Goal: Task Accomplishment & Management: Manage account settings

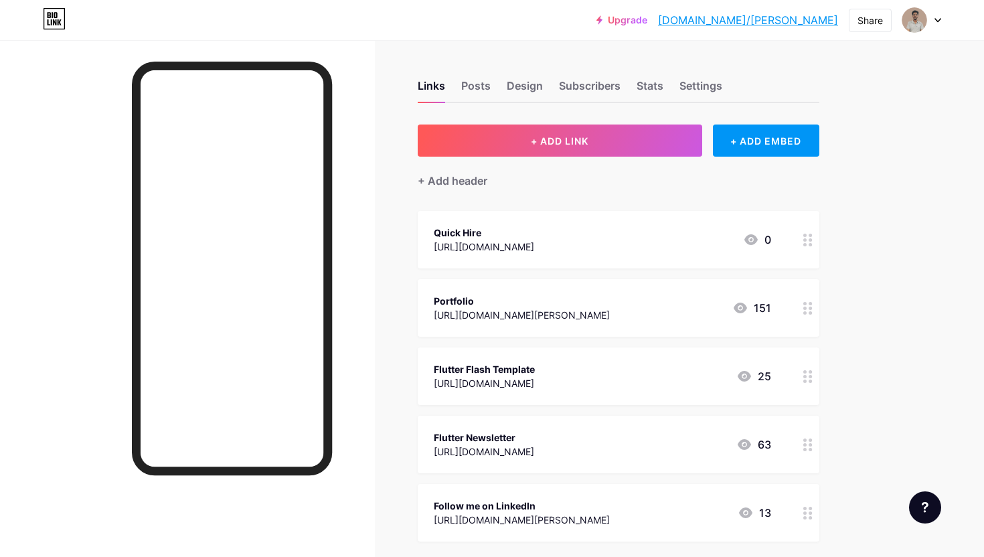
click at [804, 379] on circle at bounding box center [804, 380] width 3 height 3
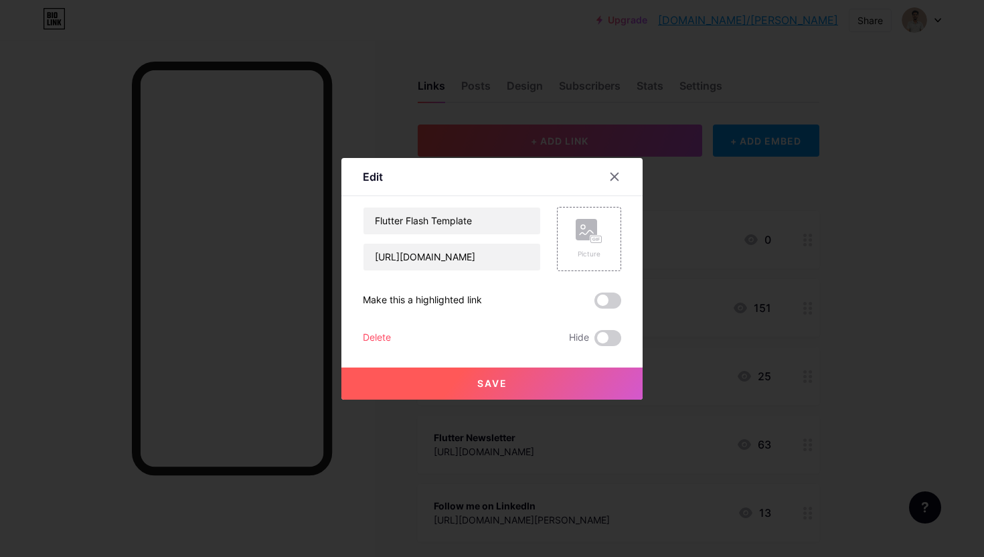
click at [608, 299] on span at bounding box center [607, 300] width 27 height 16
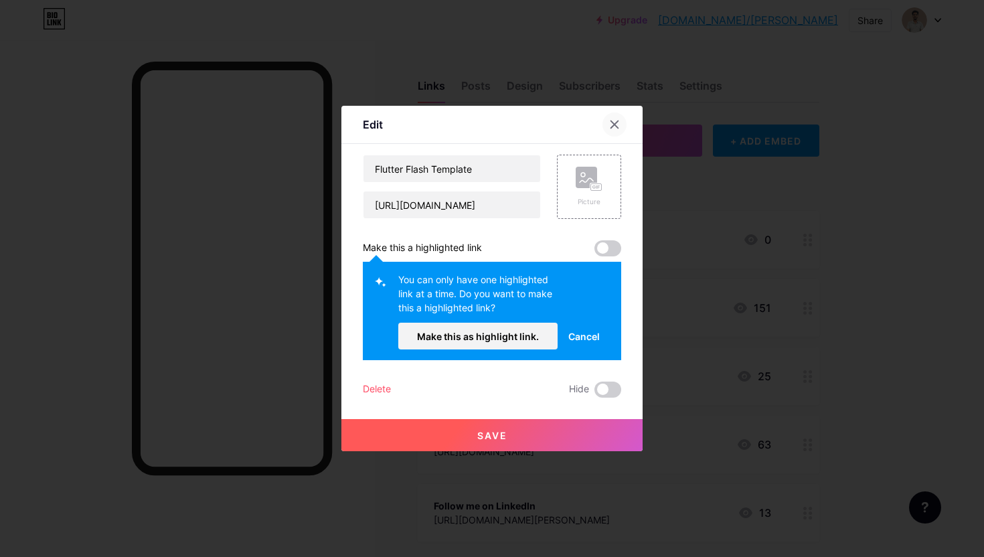
click at [614, 124] on icon at bounding box center [614, 124] width 7 height 7
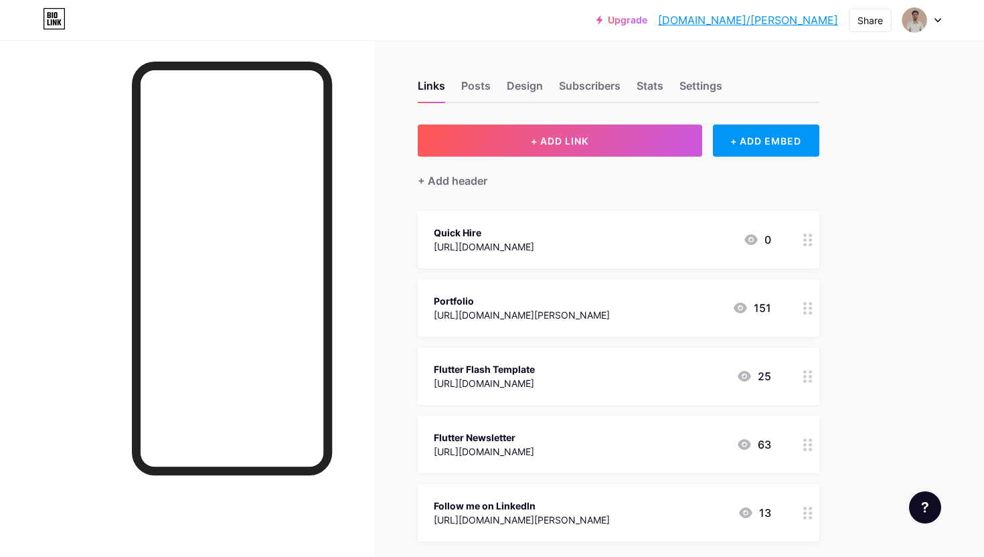
click at [805, 386] on div at bounding box center [807, 376] width 23 height 58
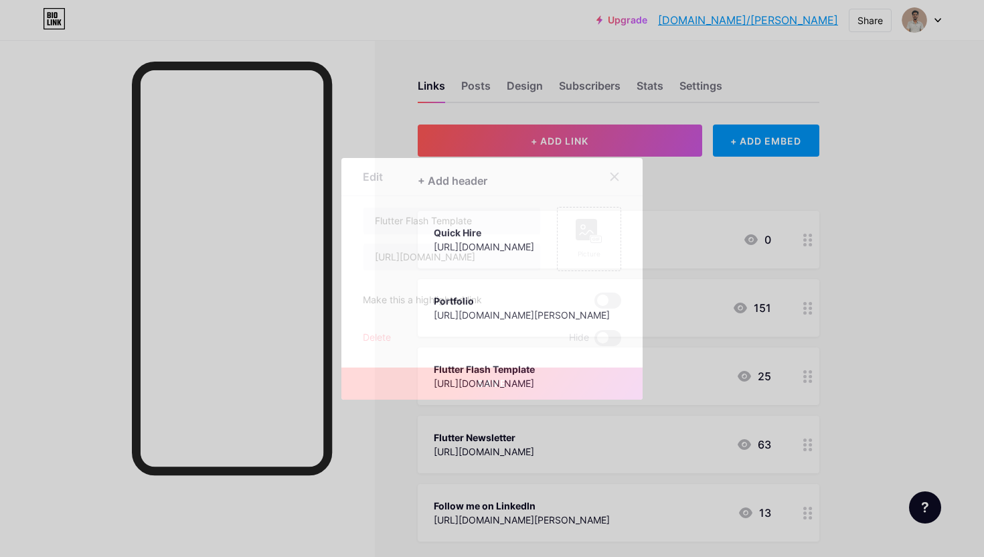
click at [610, 300] on span at bounding box center [607, 300] width 27 height 16
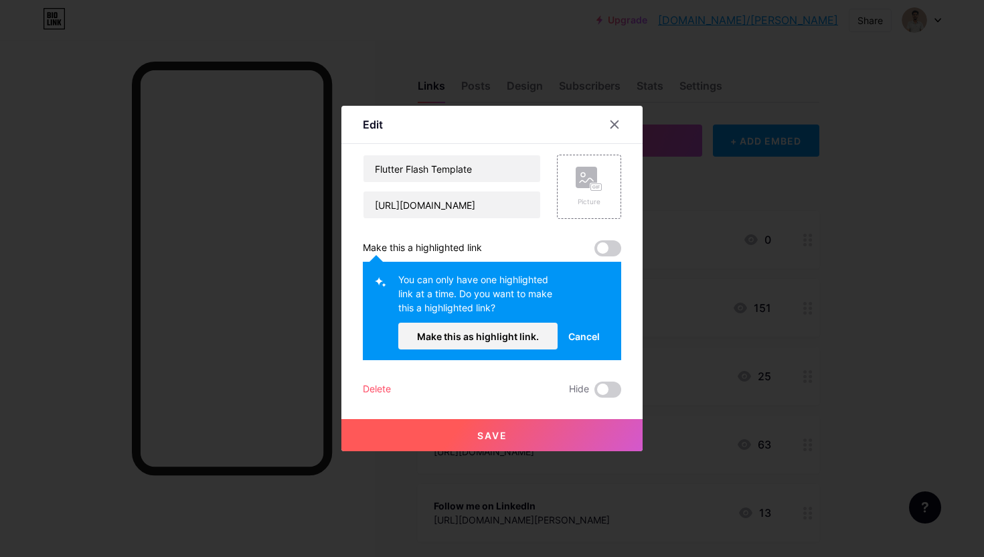
click at [498, 436] on span "Save" at bounding box center [492, 435] width 30 height 11
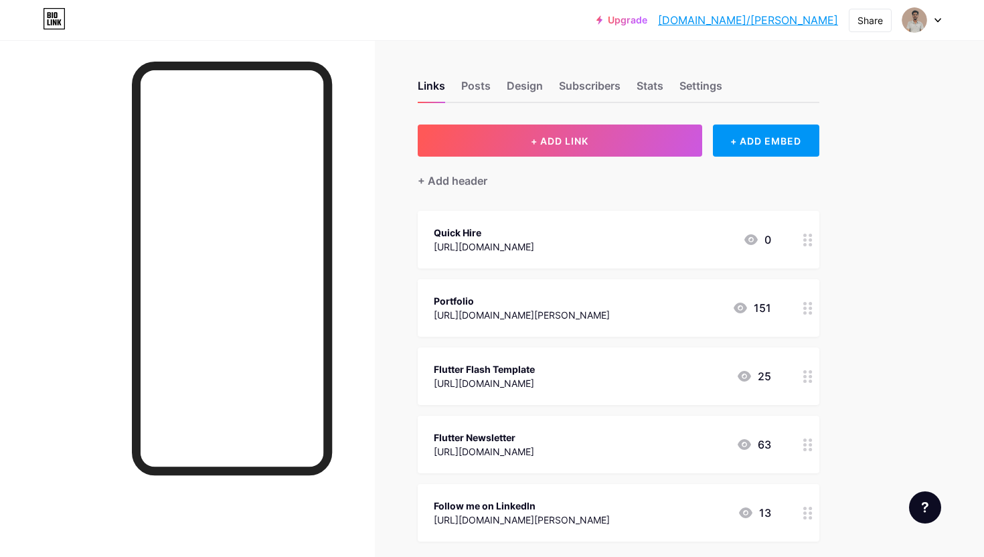
click at [801, 244] on div at bounding box center [807, 240] width 23 height 58
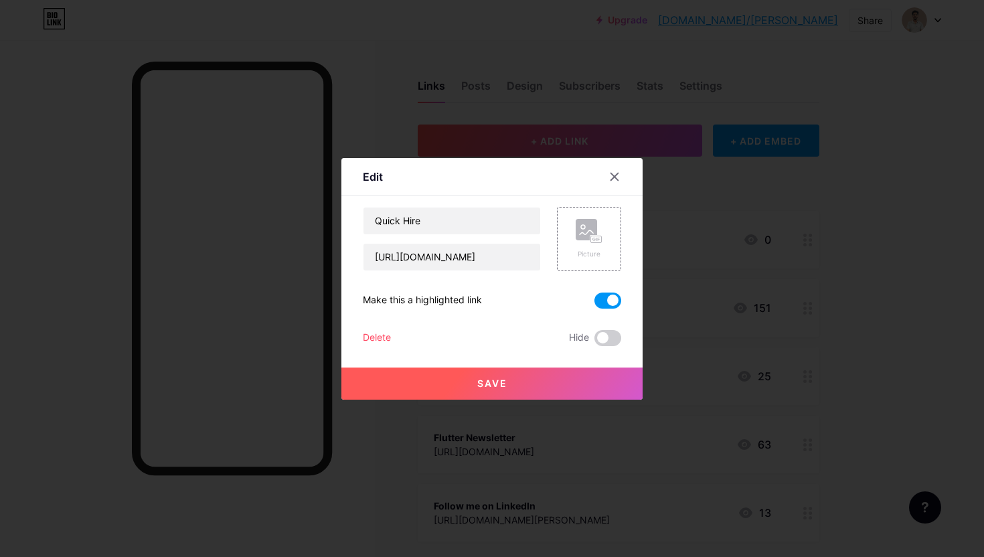
click at [608, 300] on span at bounding box center [607, 300] width 27 height 16
click at [594, 304] on input "checkbox" at bounding box center [594, 304] width 0 height 0
click at [521, 386] on button "Save" at bounding box center [491, 383] width 301 height 32
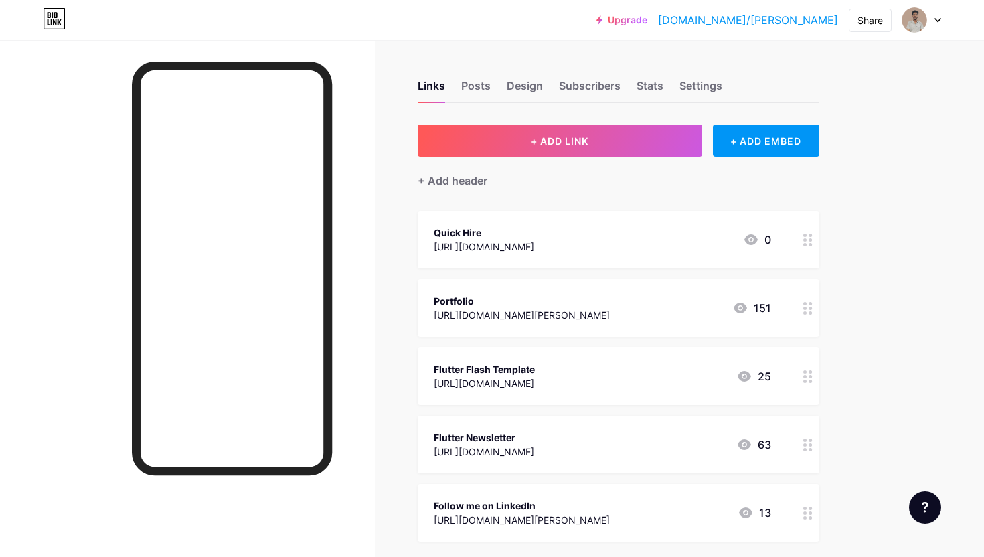
click at [799, 379] on div at bounding box center [807, 376] width 23 height 58
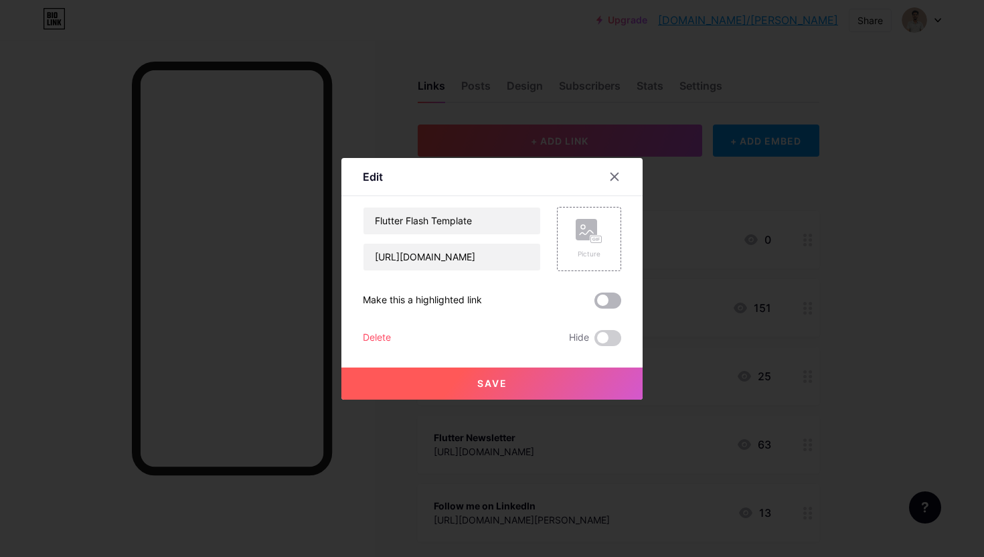
click at [610, 304] on span at bounding box center [607, 300] width 27 height 16
click at [594, 304] on input "checkbox" at bounding box center [594, 304] width 0 height 0
click at [493, 389] on button "Save" at bounding box center [491, 383] width 301 height 32
